Goal: Information Seeking & Learning: Find specific page/section

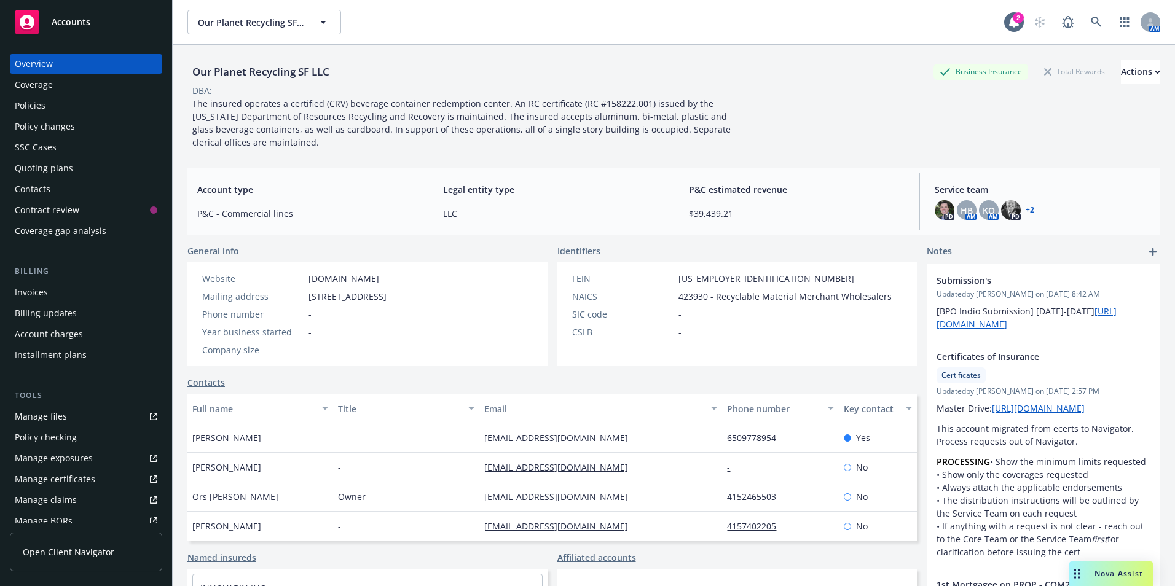
scroll to position [17, 0]
click at [1091, 23] on icon at bounding box center [1096, 22] width 10 height 10
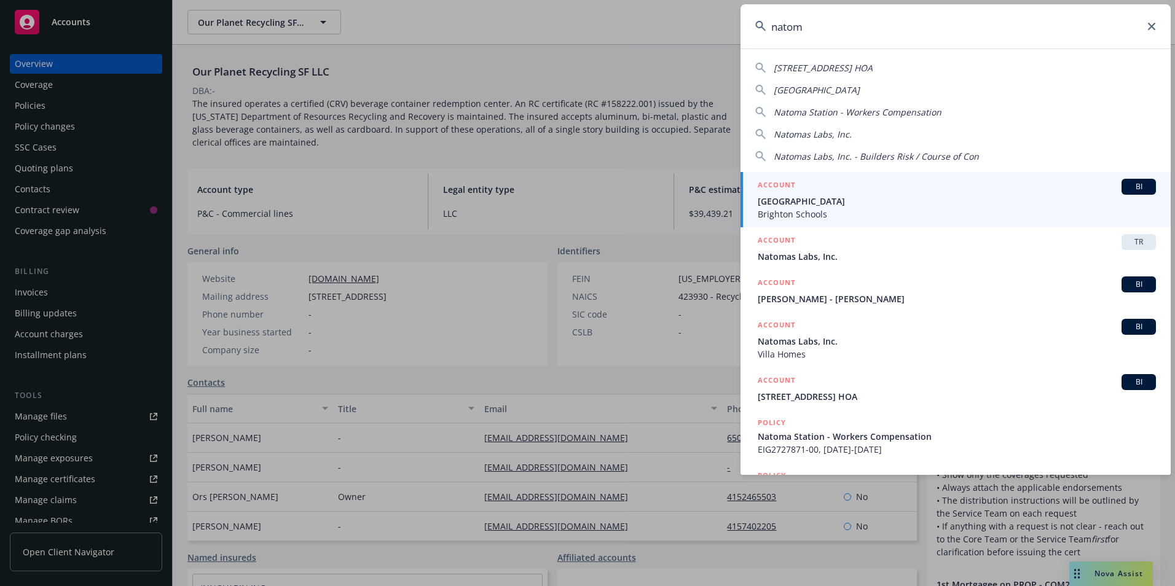
type input "natoma"
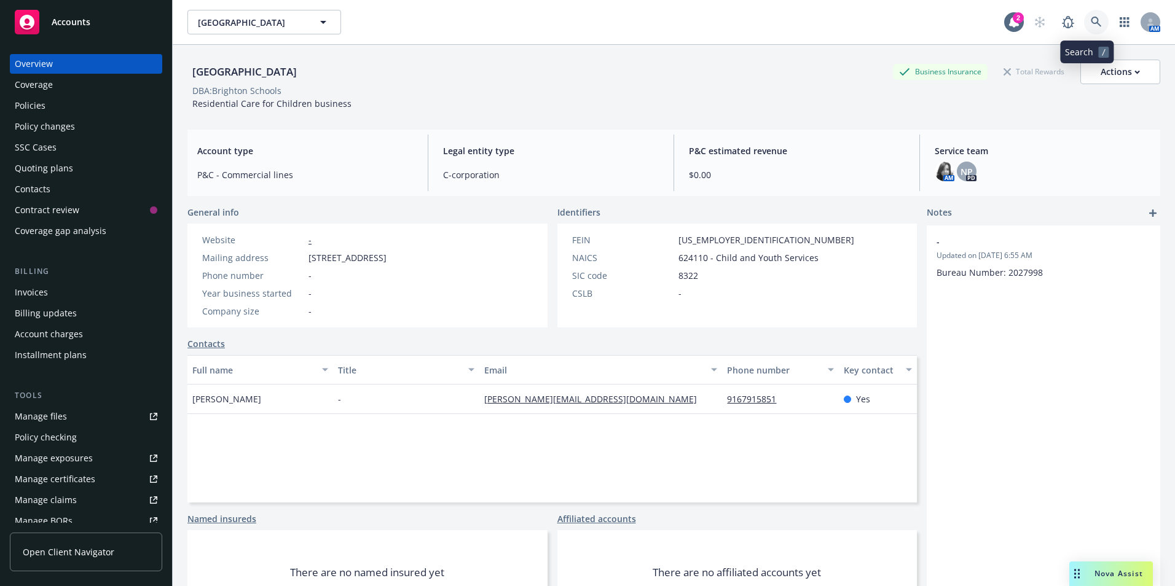
click at [1091, 20] on icon at bounding box center [1096, 22] width 11 height 11
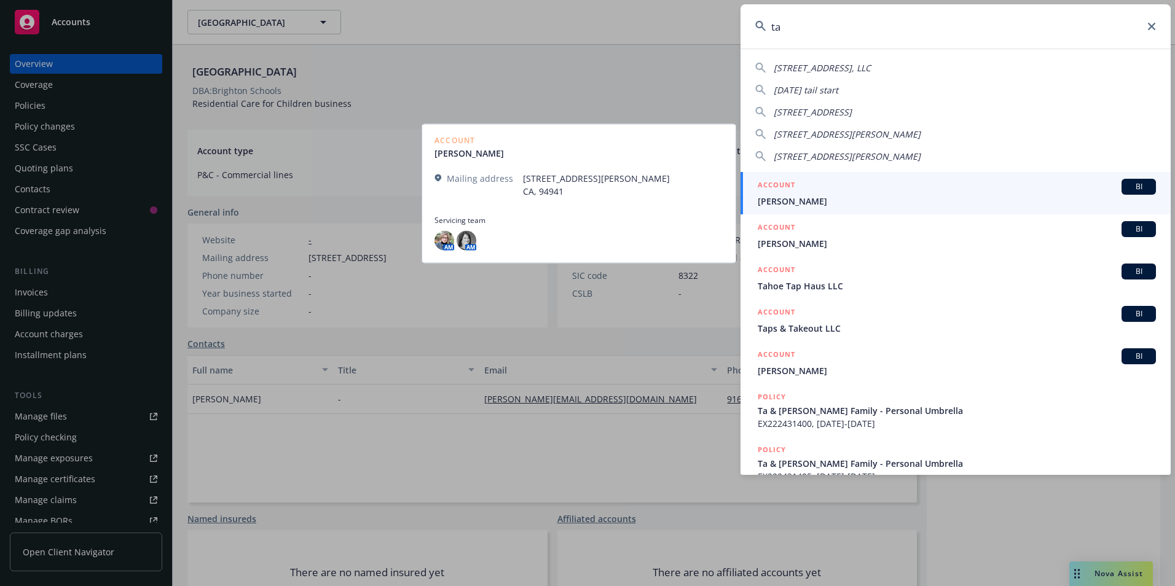
type input "t"
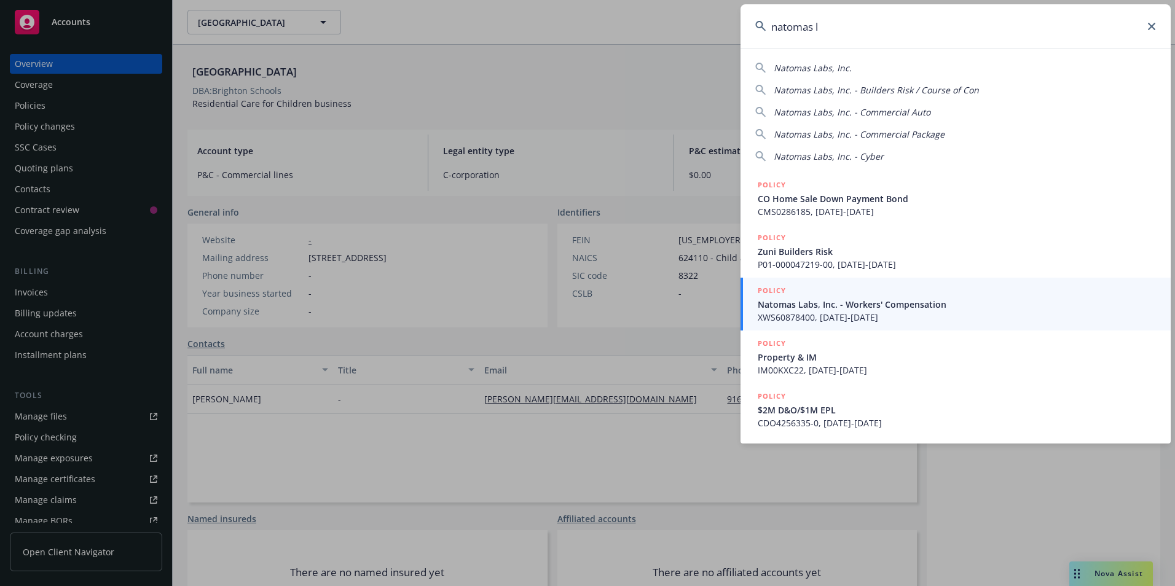
click at [784, 68] on span "Natomas Labs, Inc." at bounding box center [813, 68] width 78 height 12
type input "Natomas Labs, Inc."
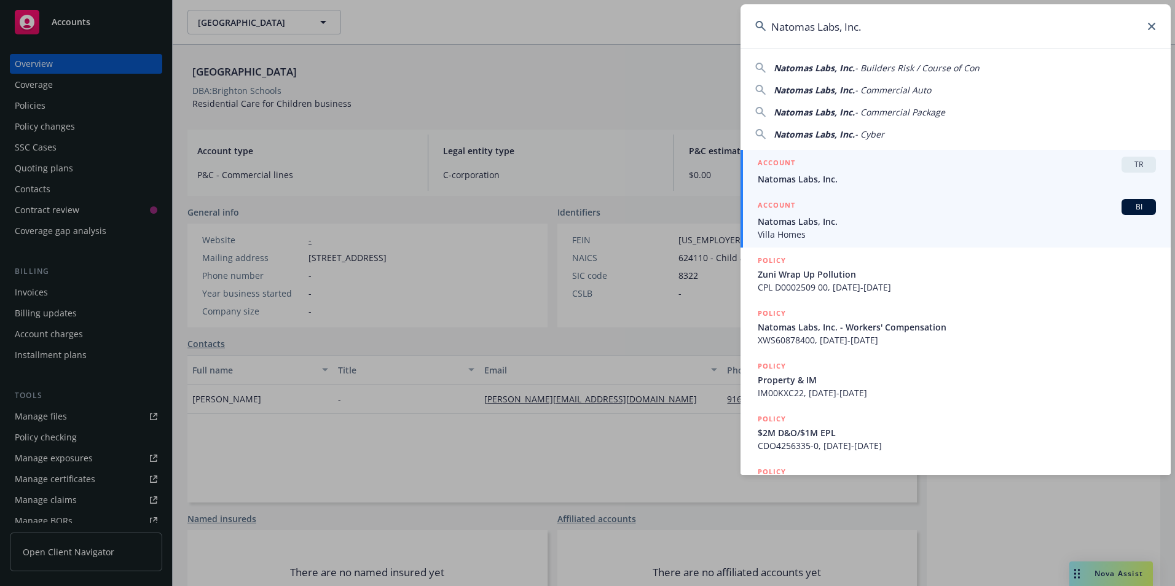
click at [809, 221] on span "Natomas Labs, Inc." at bounding box center [957, 221] width 398 height 13
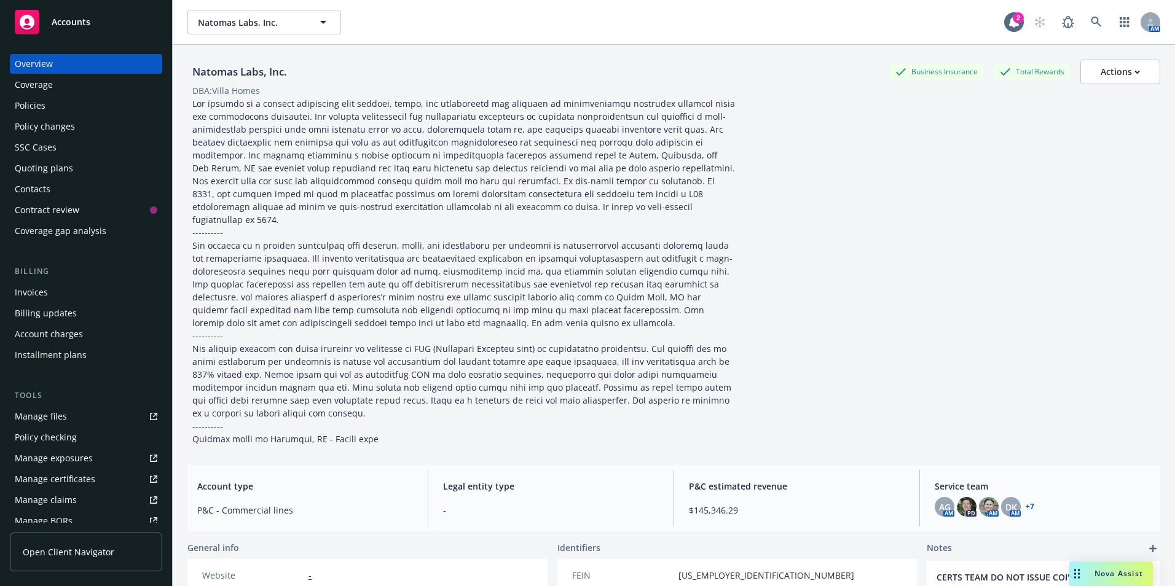
click at [33, 106] on div "Policies" at bounding box center [30, 106] width 31 height 20
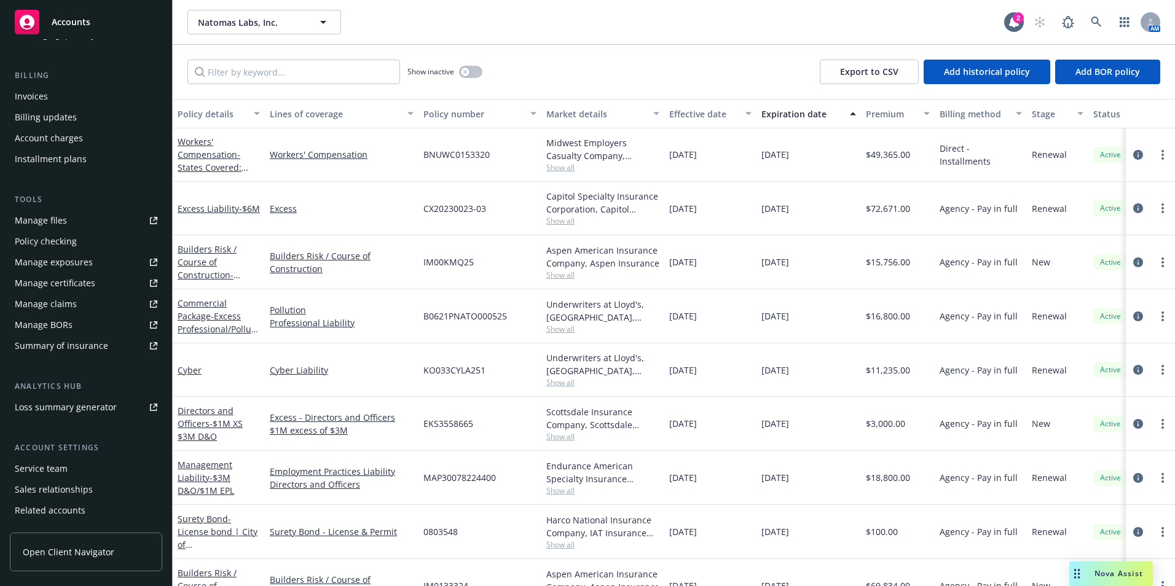
scroll to position [235, 0]
